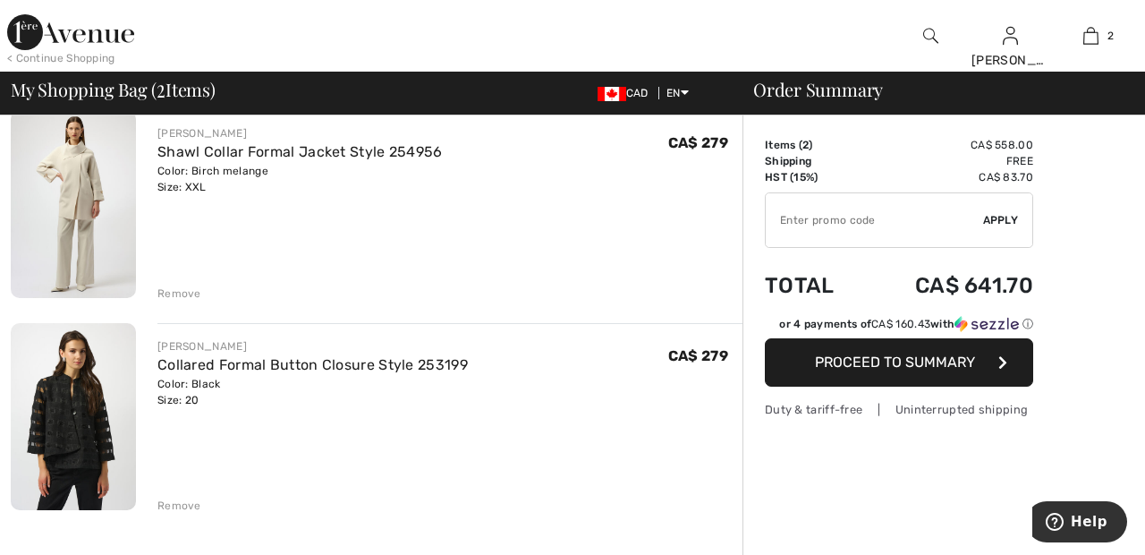
click at [185, 292] on div "Remove" at bounding box center [179, 293] width 44 height 16
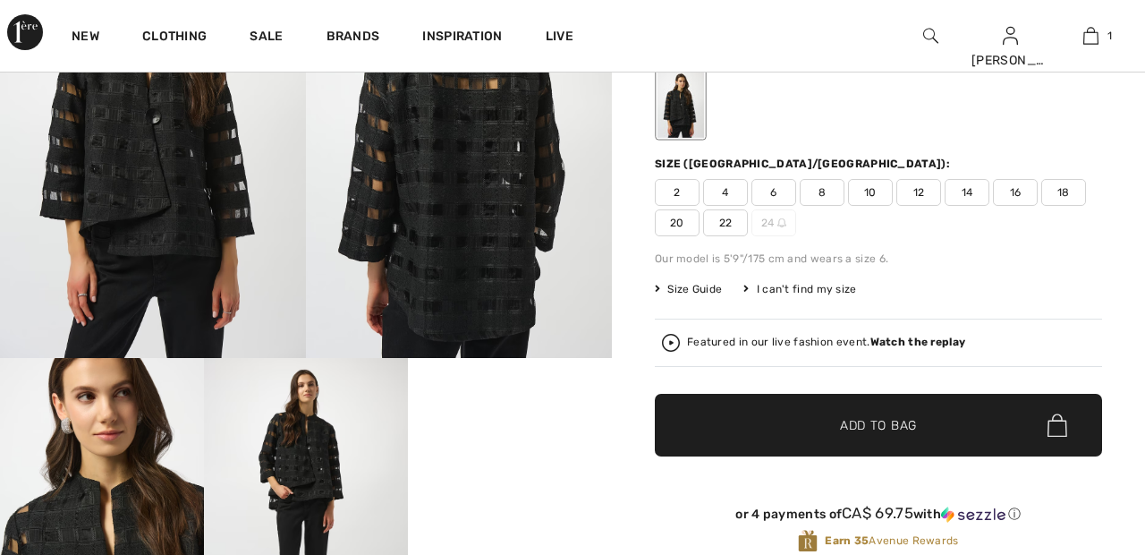
checkbox input "true"
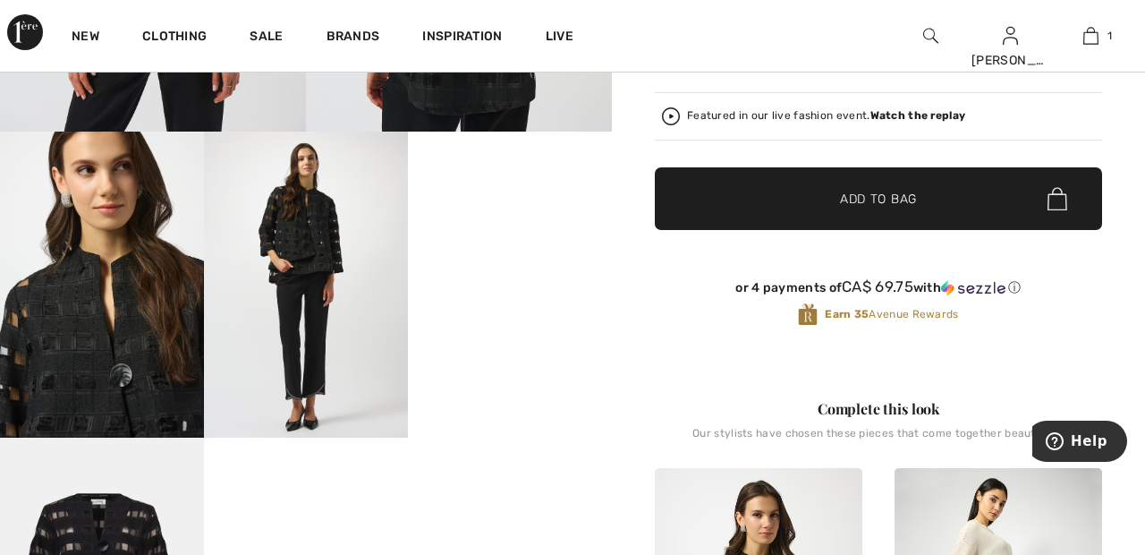
scroll to position [435, 0]
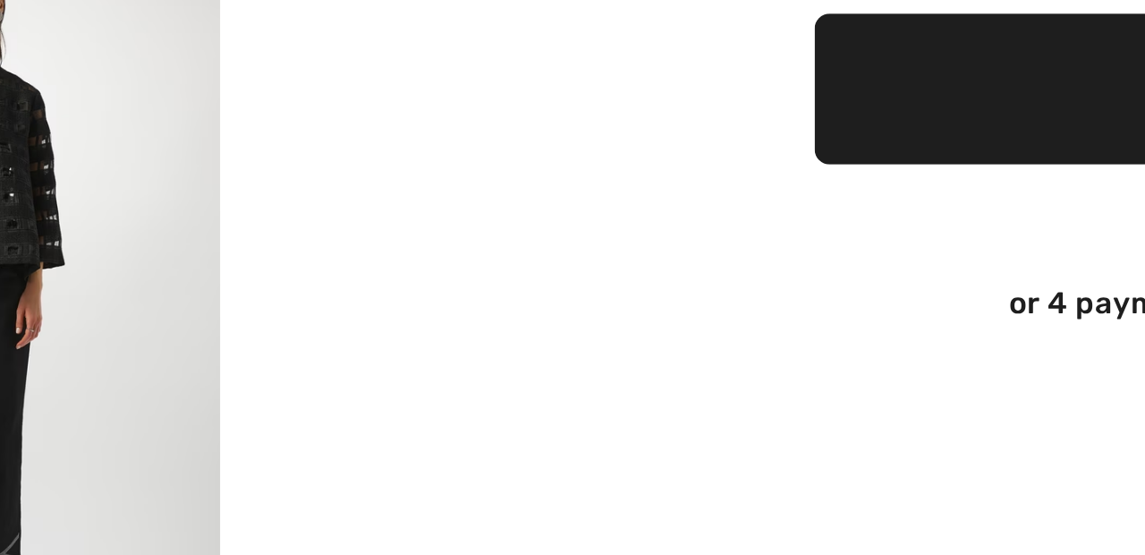
click at [529, 233] on video "Your browser does not support the video tag." at bounding box center [510, 182] width 204 height 102
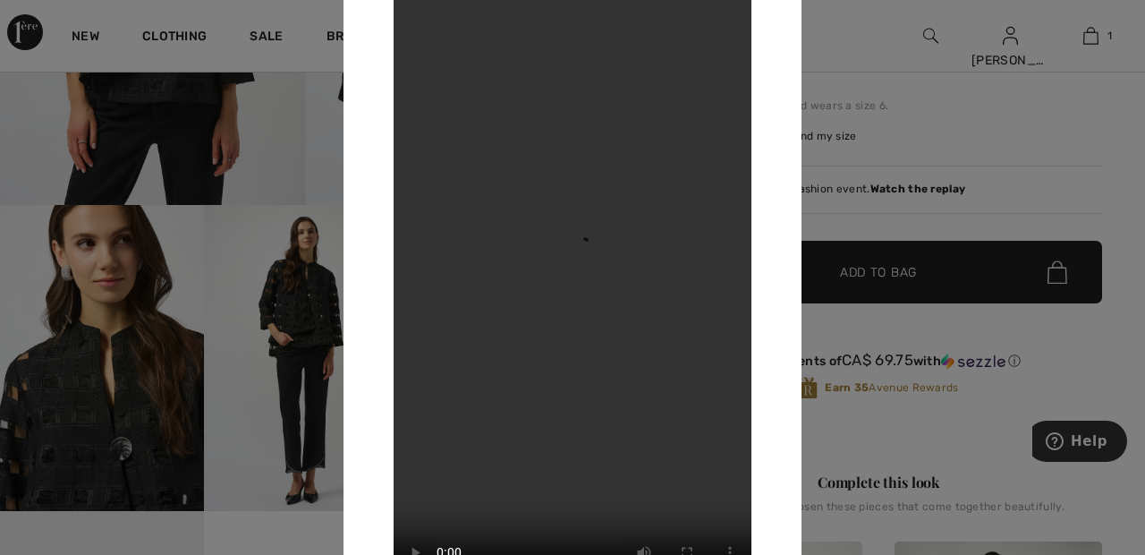
scroll to position [353, 0]
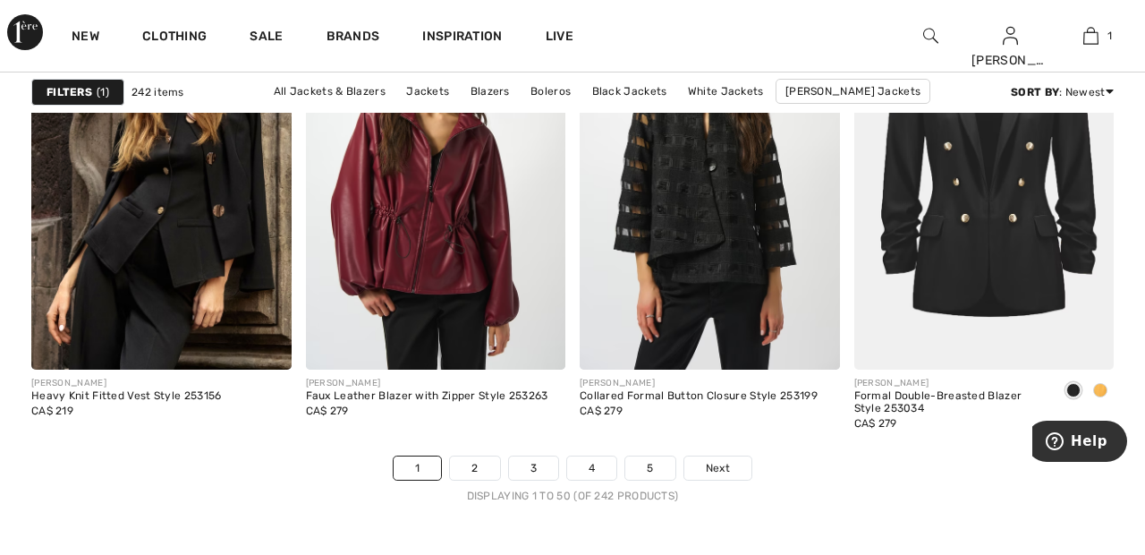
scroll to position [7215, 0]
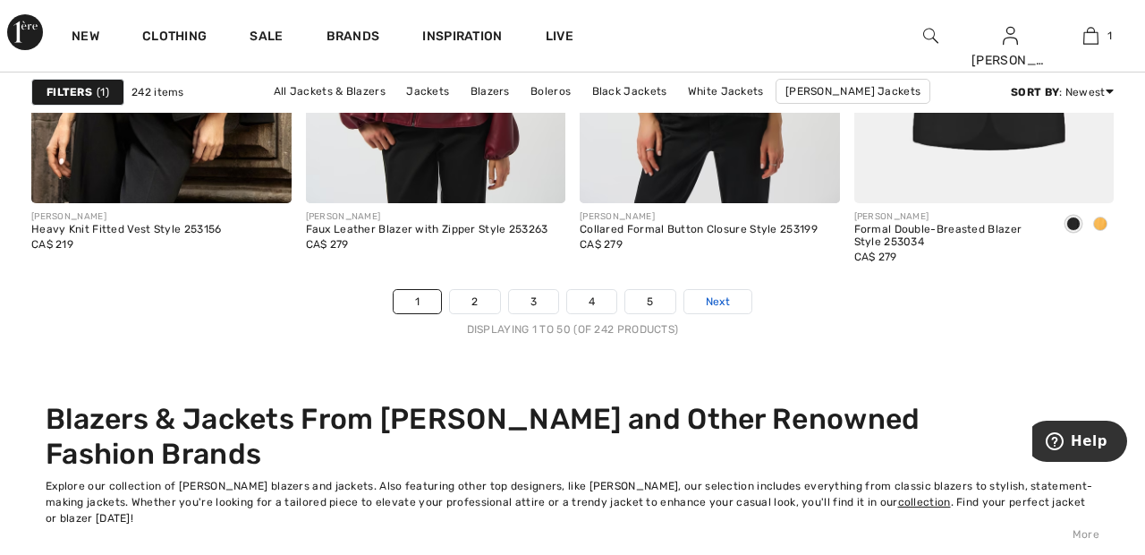
click at [737, 297] on link "Next" at bounding box center [717, 301] width 67 height 23
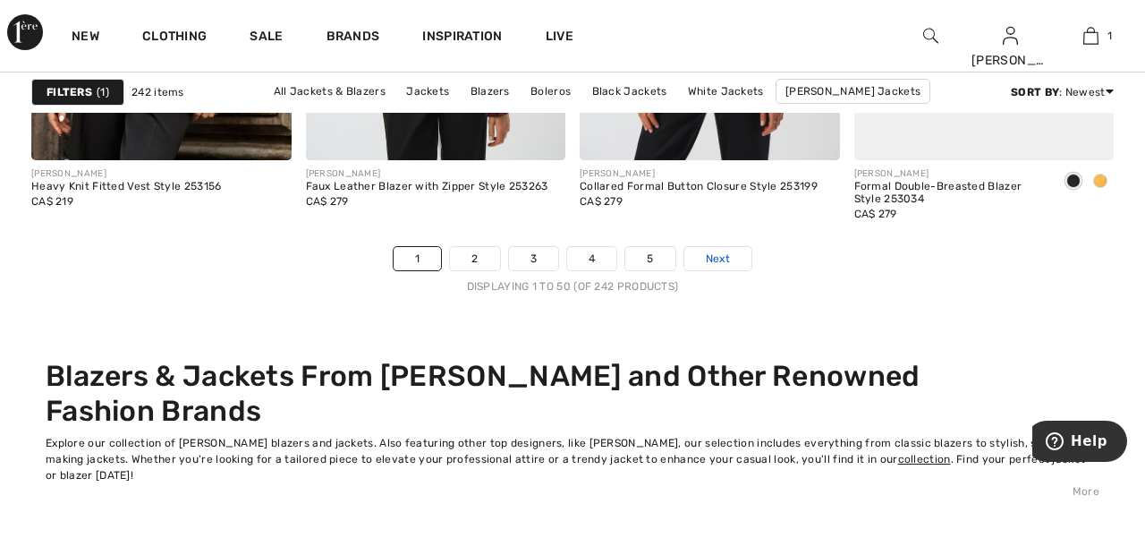
scroll to position [7463, 0]
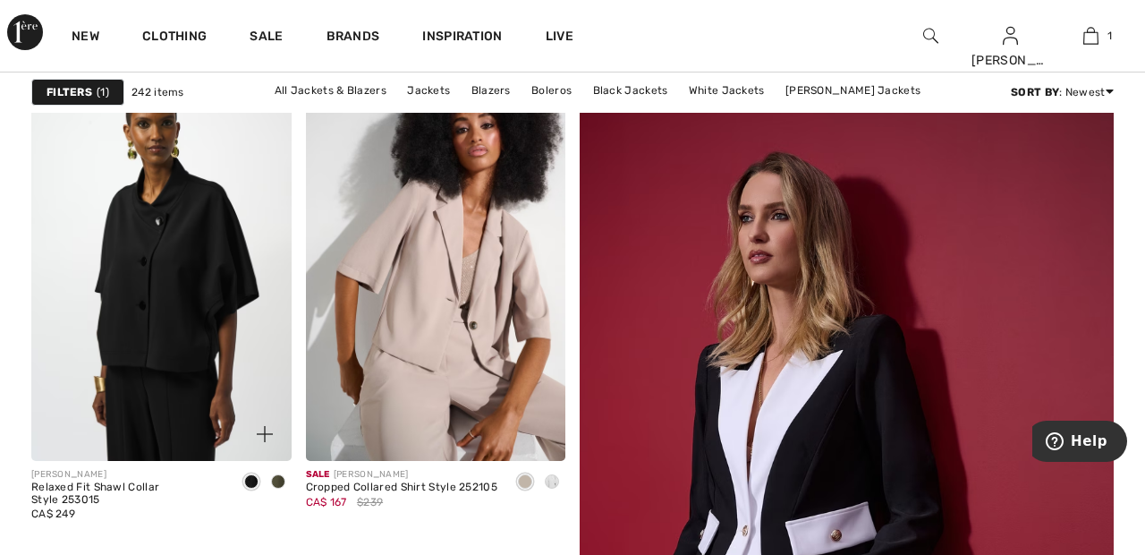
click at [191, 245] on img at bounding box center [161, 266] width 260 height 390
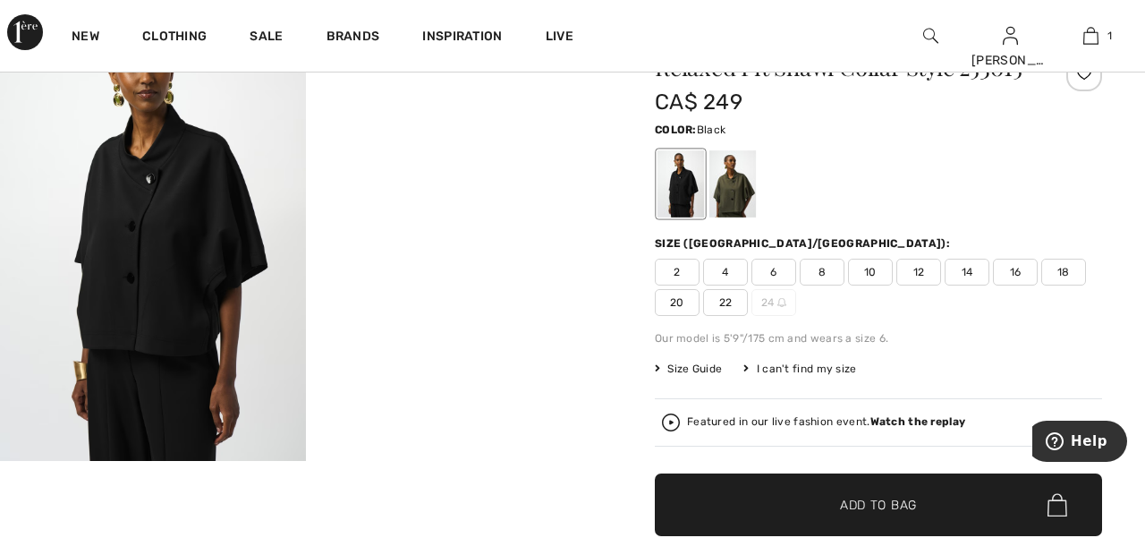
click at [746, 166] on div at bounding box center [732, 183] width 47 height 67
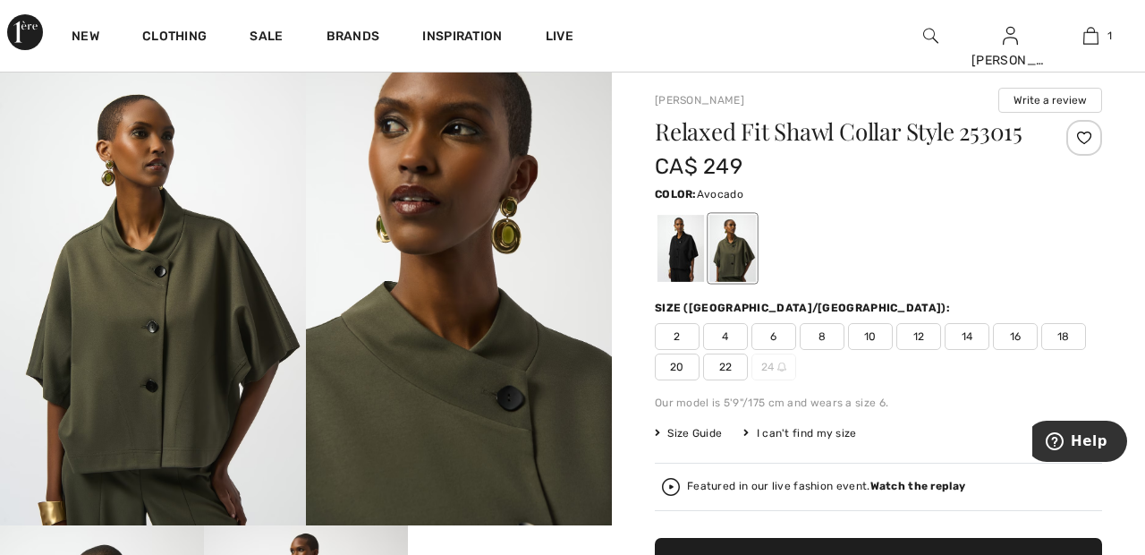
scroll to position [30, 0]
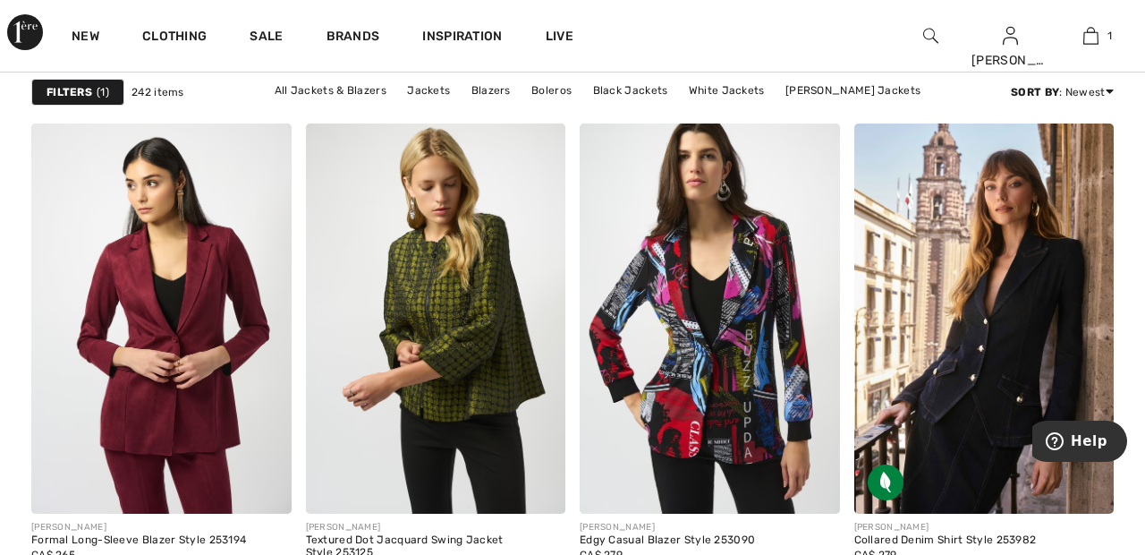
scroll to position [1613, 0]
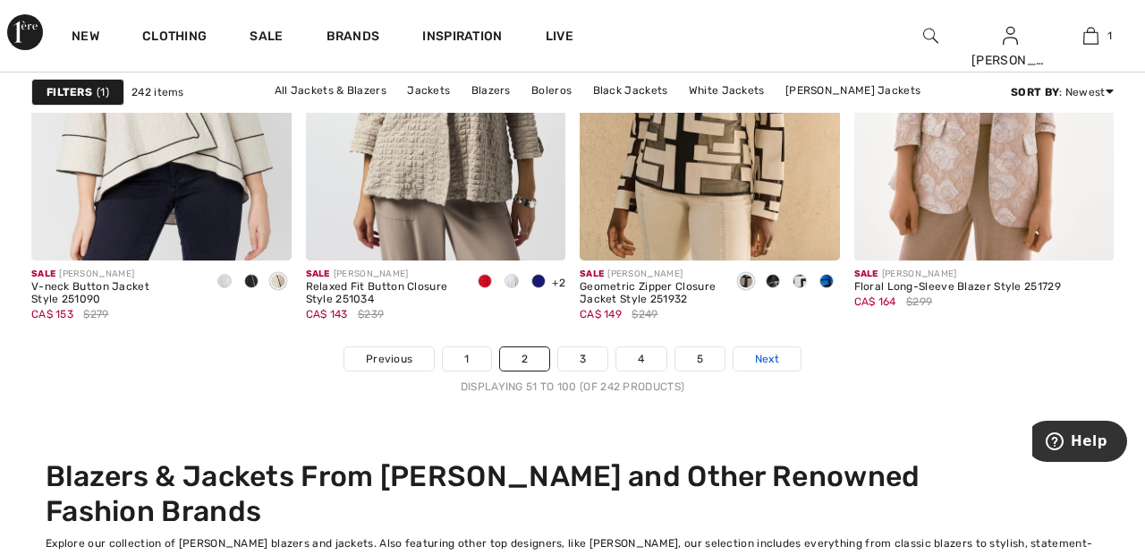
click at [781, 351] on link "Next" at bounding box center [767, 358] width 67 height 23
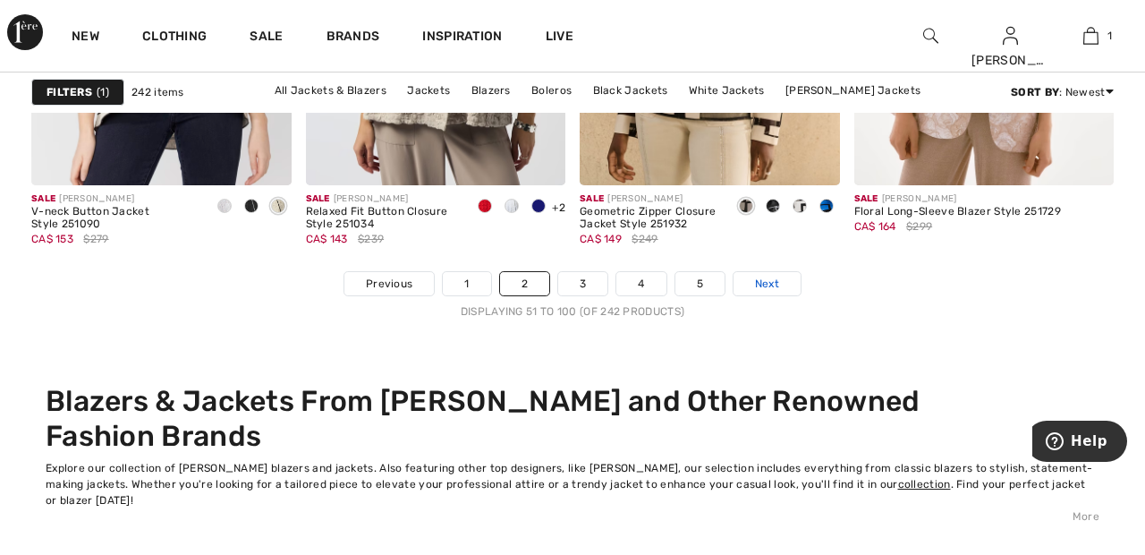
scroll to position [7406, 0]
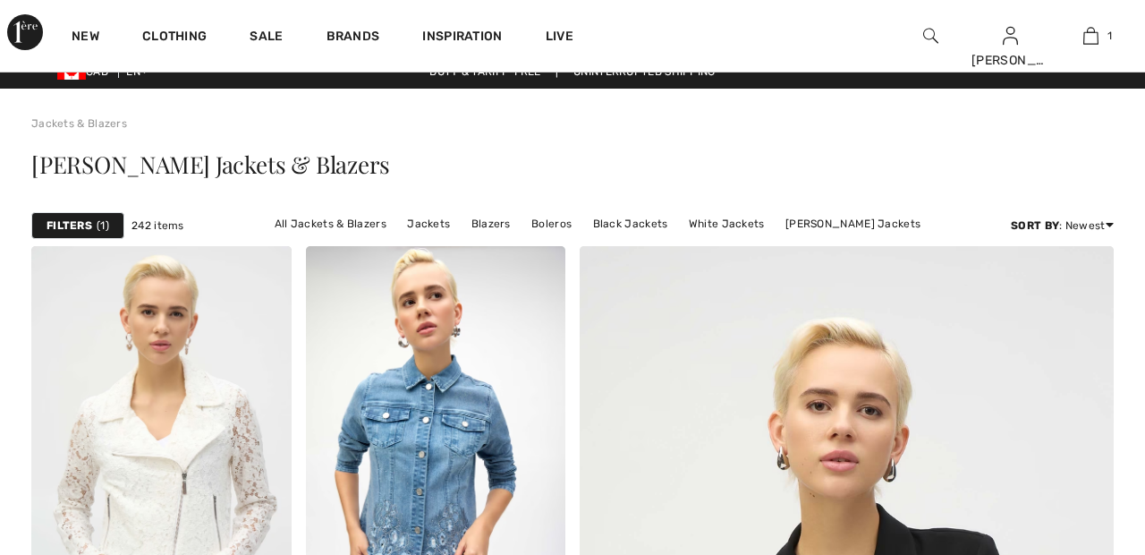
checkbox input "true"
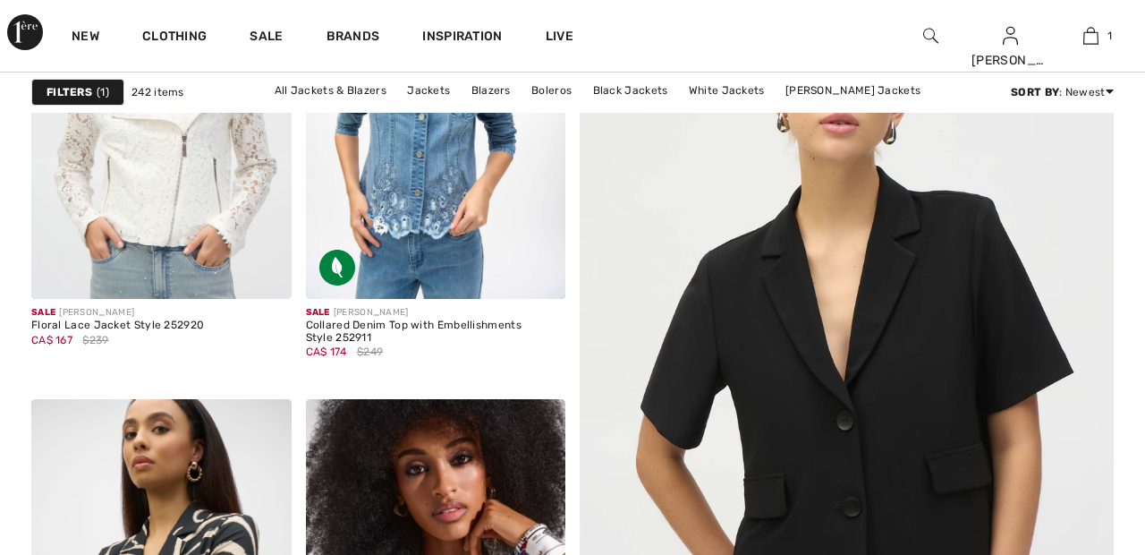
scroll to position [369, 0]
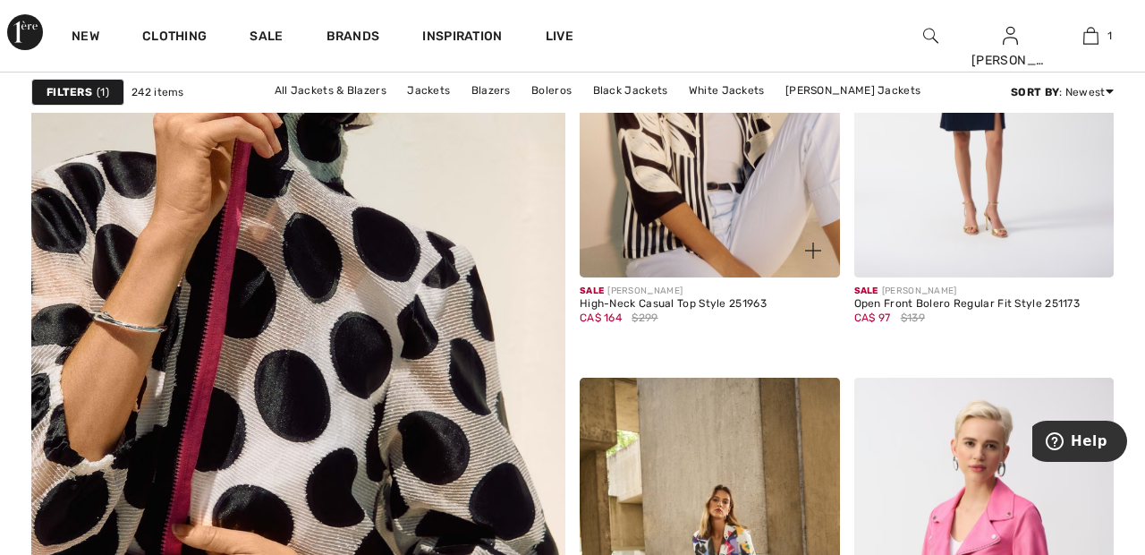
click at [746, 214] on img at bounding box center [710, 82] width 260 height 390
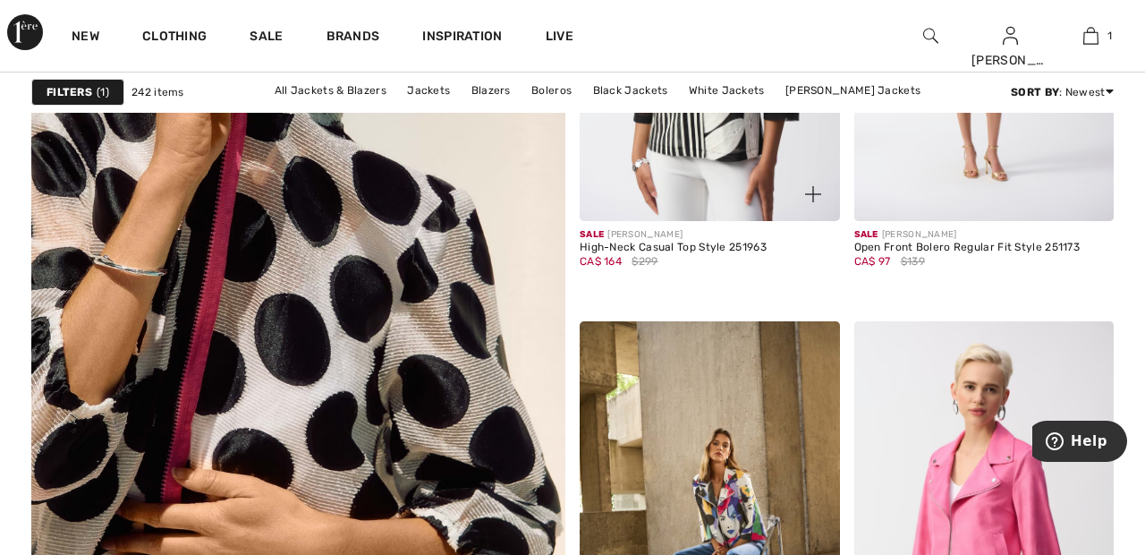
scroll to position [4264, 0]
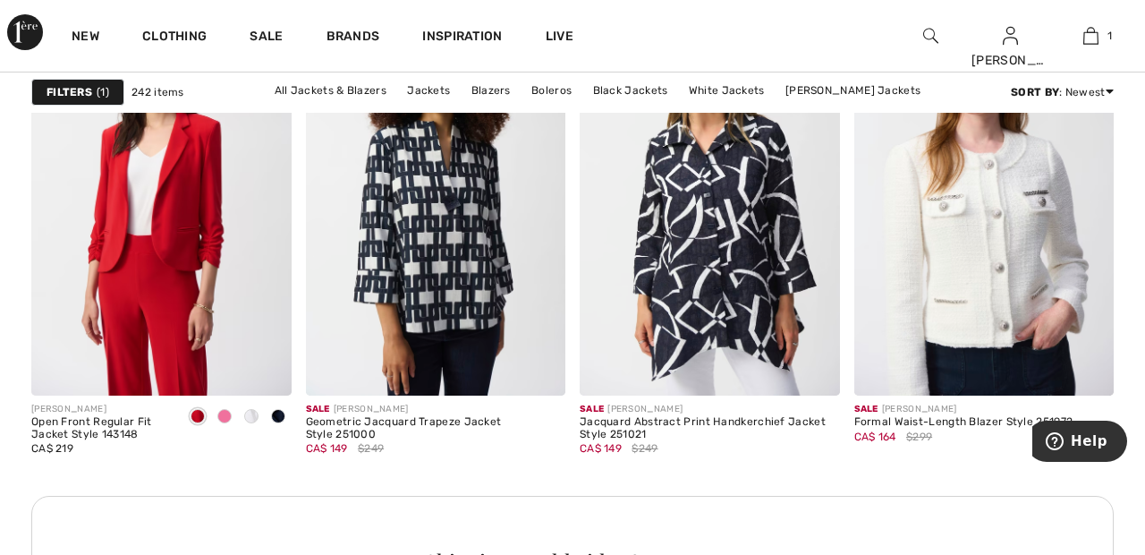
scroll to position [5526, 0]
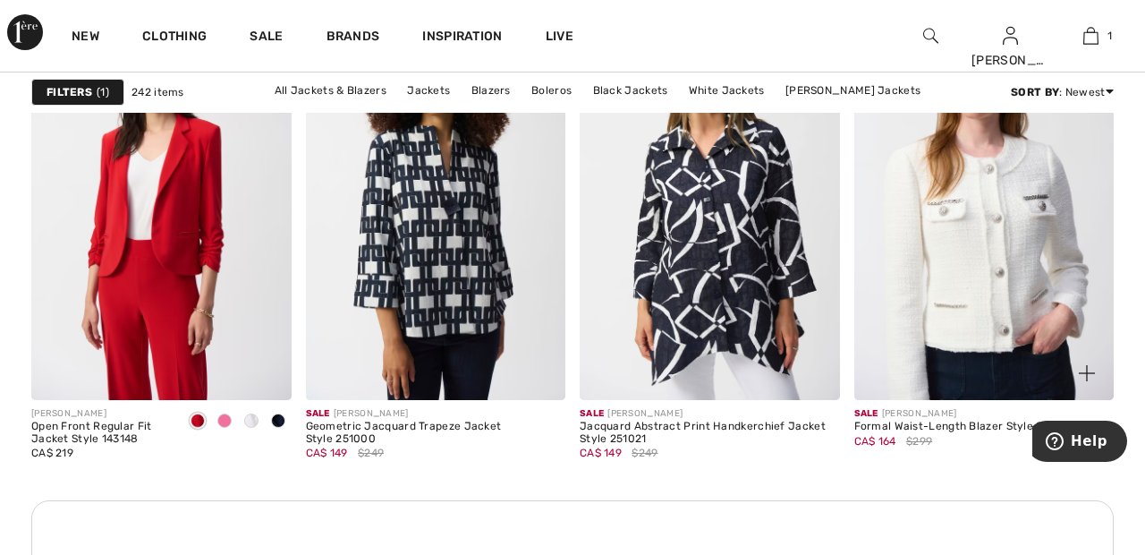
click at [986, 211] on img at bounding box center [984, 205] width 260 height 390
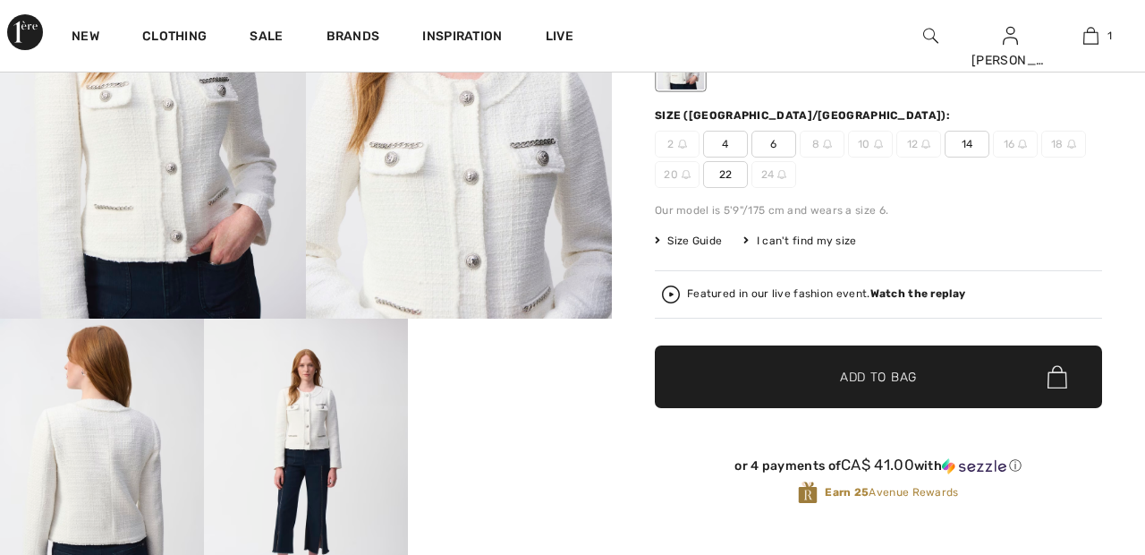
click at [726, 171] on span "22" at bounding box center [725, 174] width 45 height 27
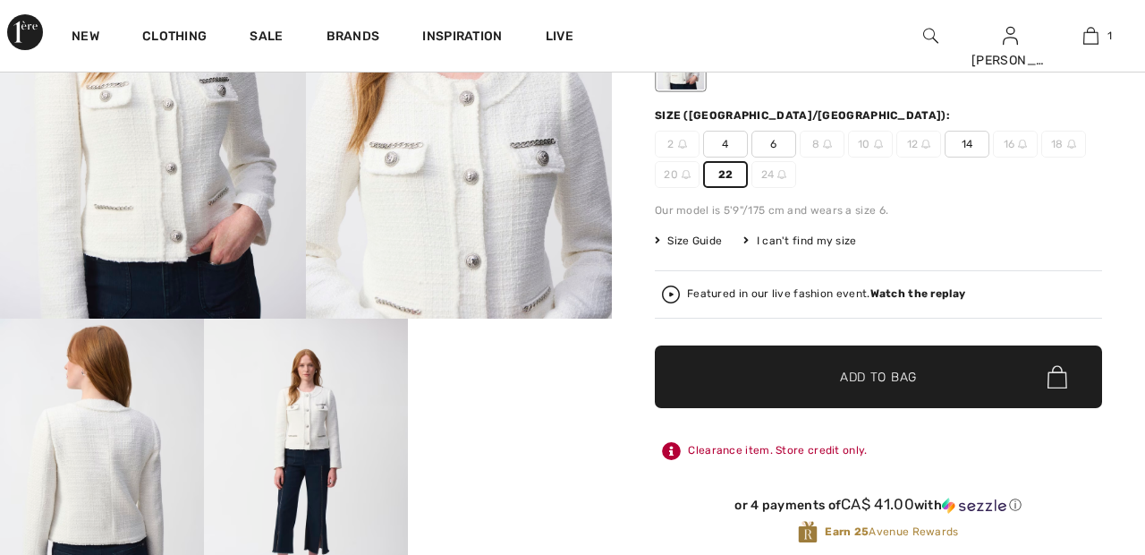
click at [879, 379] on span "Add to Bag" at bounding box center [878, 377] width 77 height 19
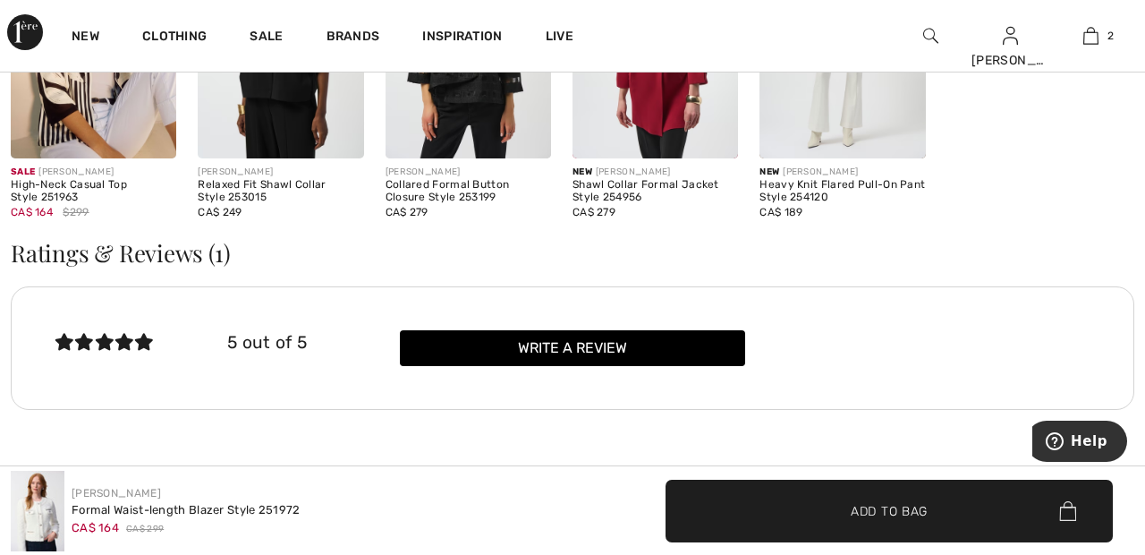
scroll to position [2696, 0]
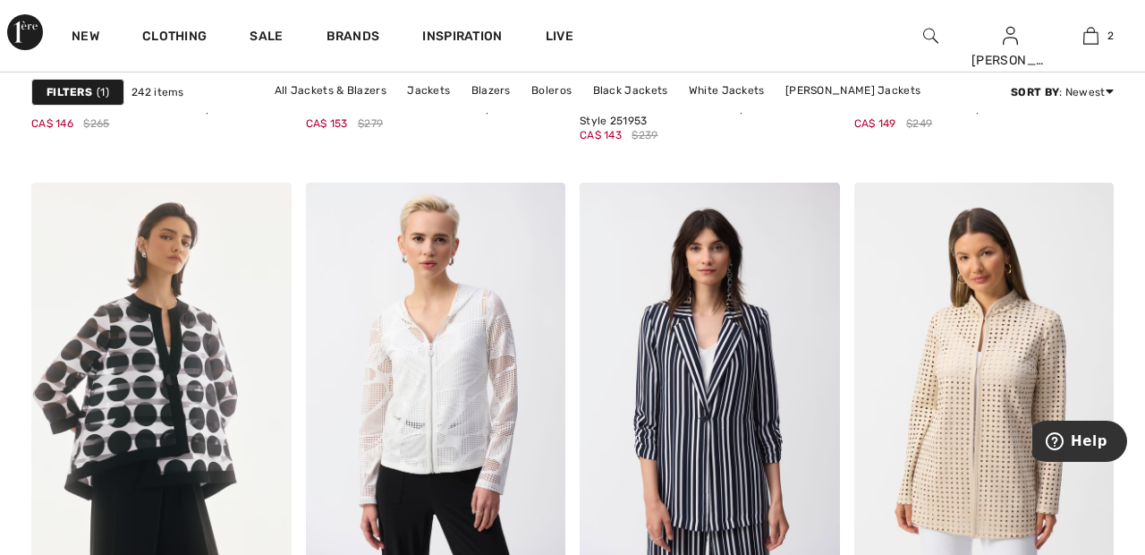
scroll to position [6427, 0]
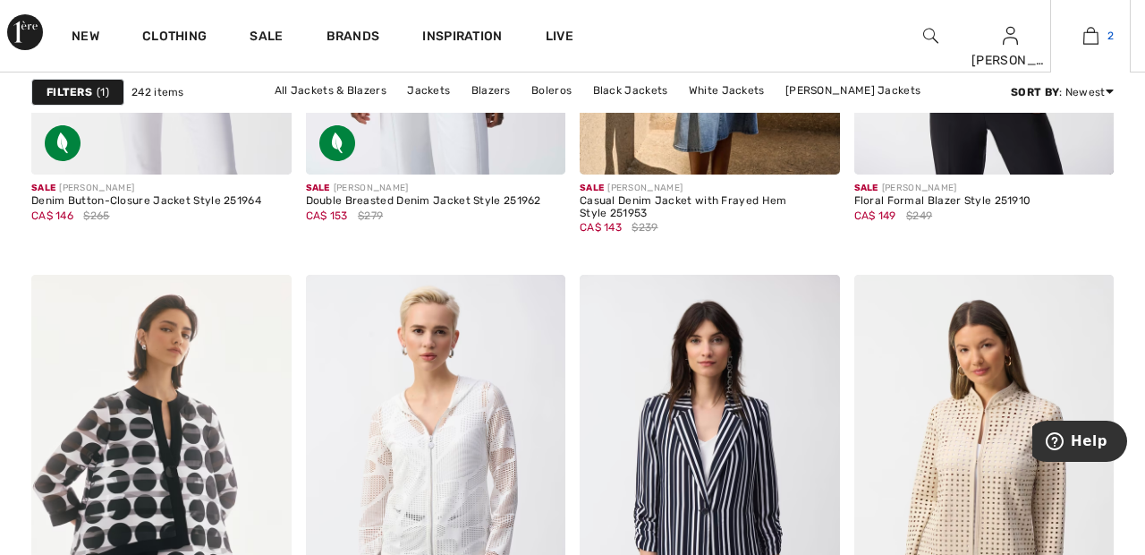
click at [1096, 35] on img at bounding box center [1090, 35] width 15 height 21
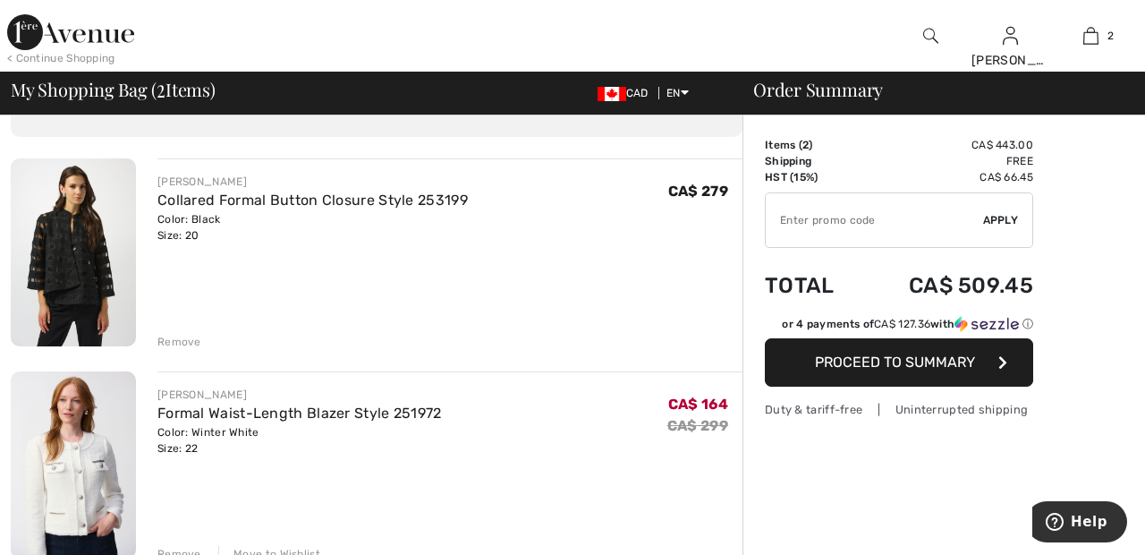
scroll to position [66, 0]
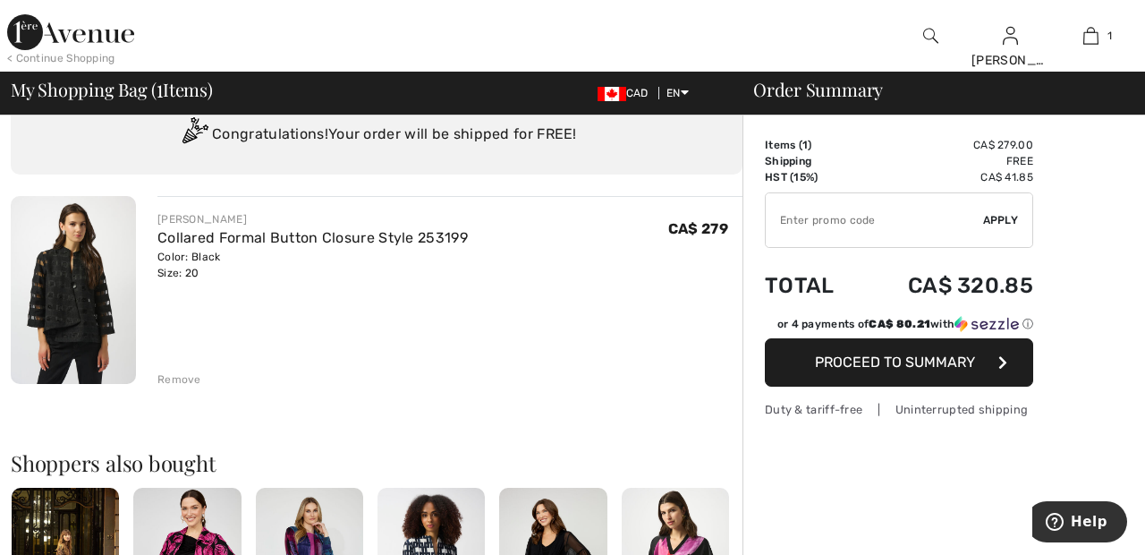
scroll to position [68, 0]
